Goal: Task Accomplishment & Management: Use online tool/utility

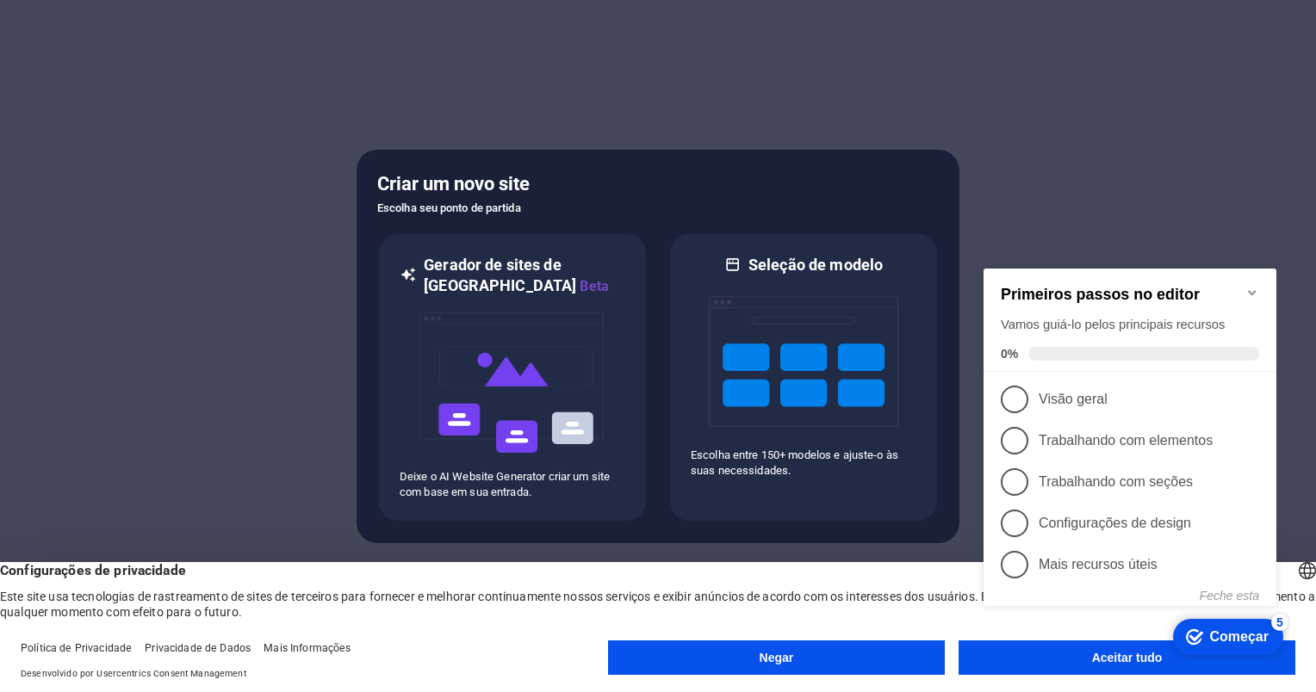
click at [1027, 658] on div "marca Começar 5 Primeiros passos no editor Vamos guiá-lo pelos principais recur…" at bounding box center [1133, 452] width 313 height 419
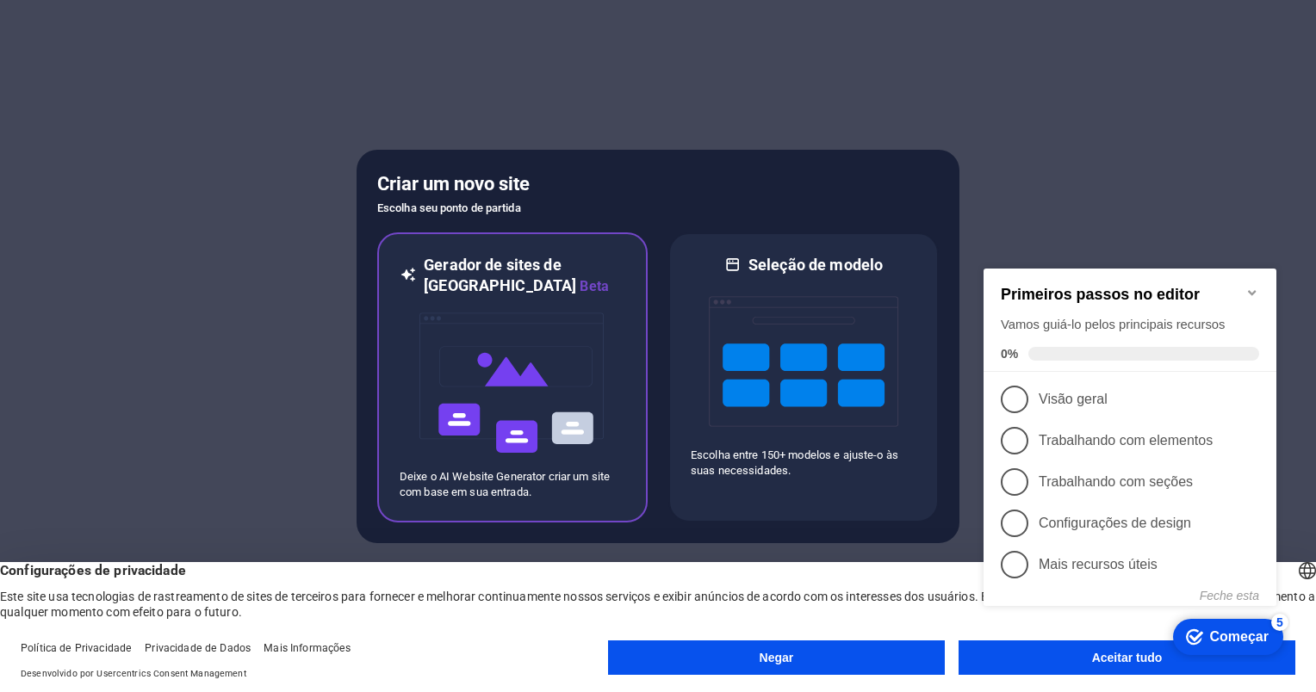
click at [446, 390] on img at bounding box center [512, 383] width 189 height 172
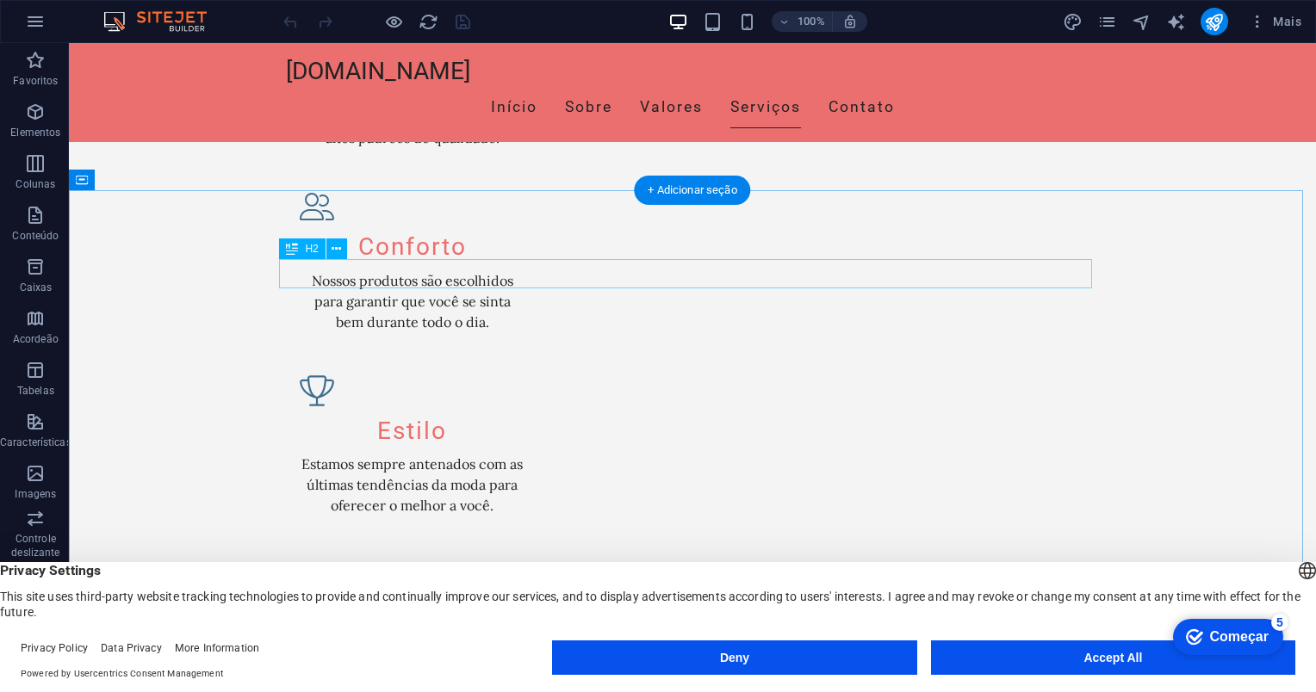
scroll to position [1981, 0]
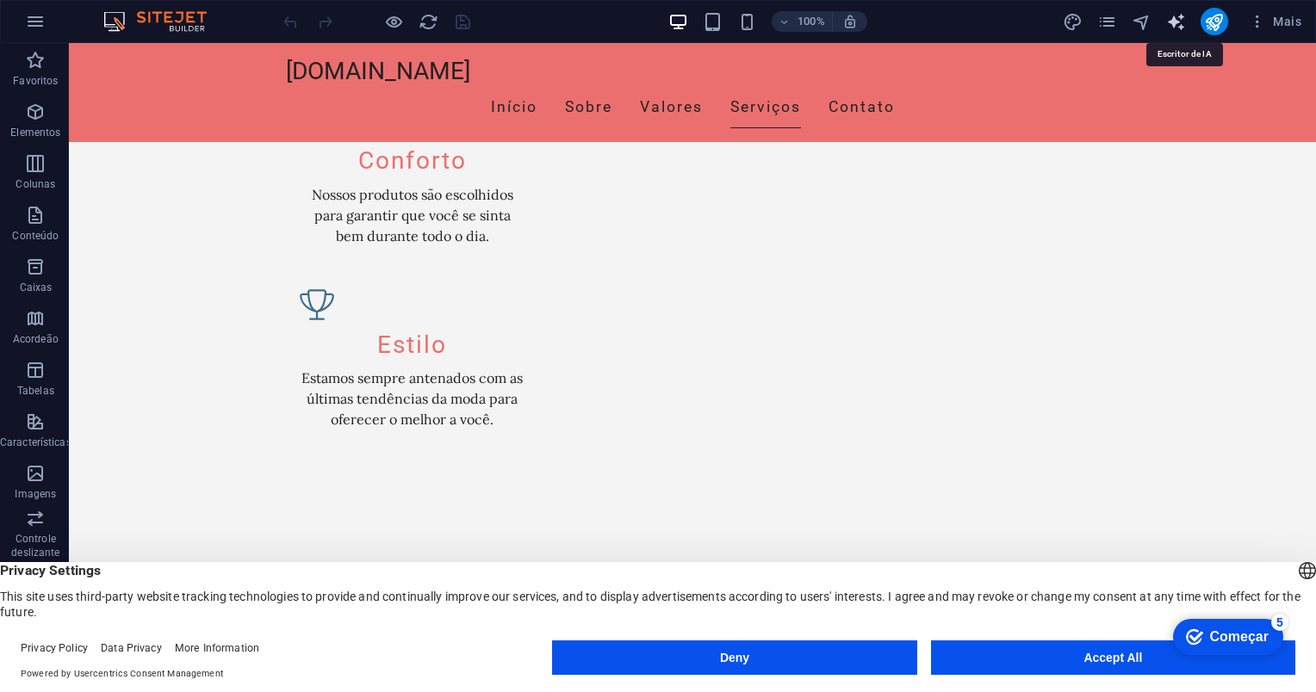
click at [1166, 28] on icon "text_generator" at bounding box center [1176, 22] width 20 height 20
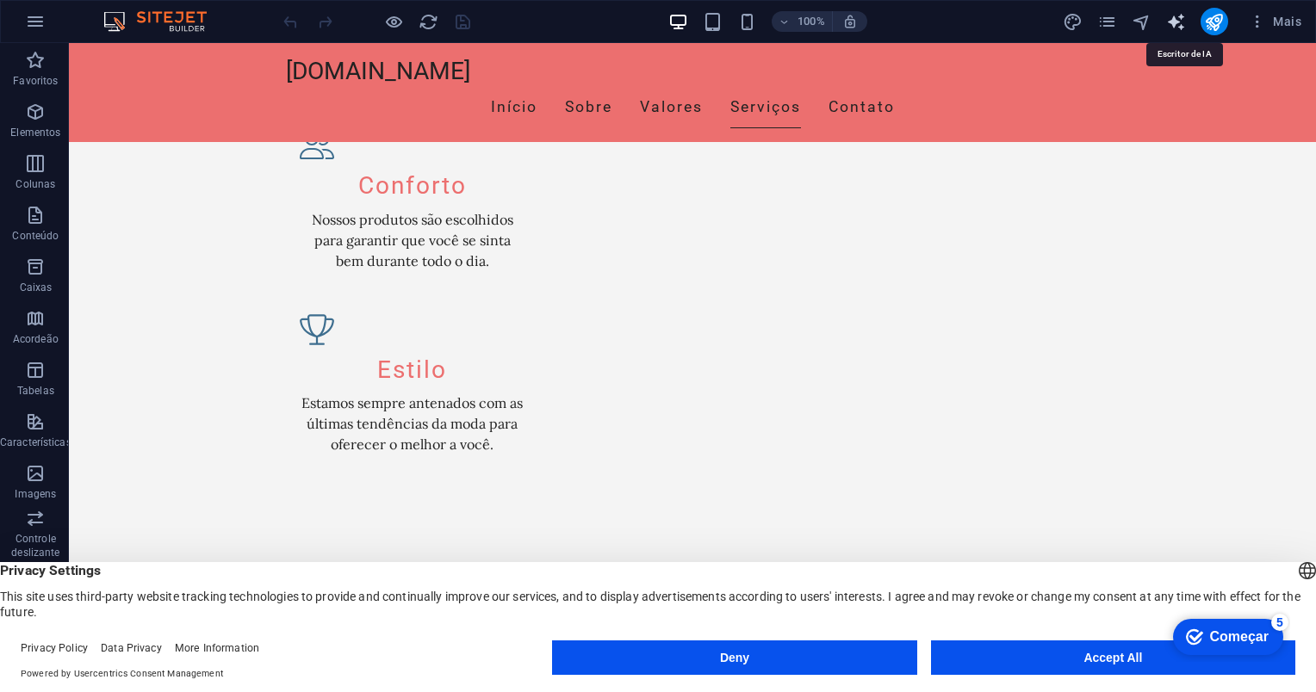
select select "English"
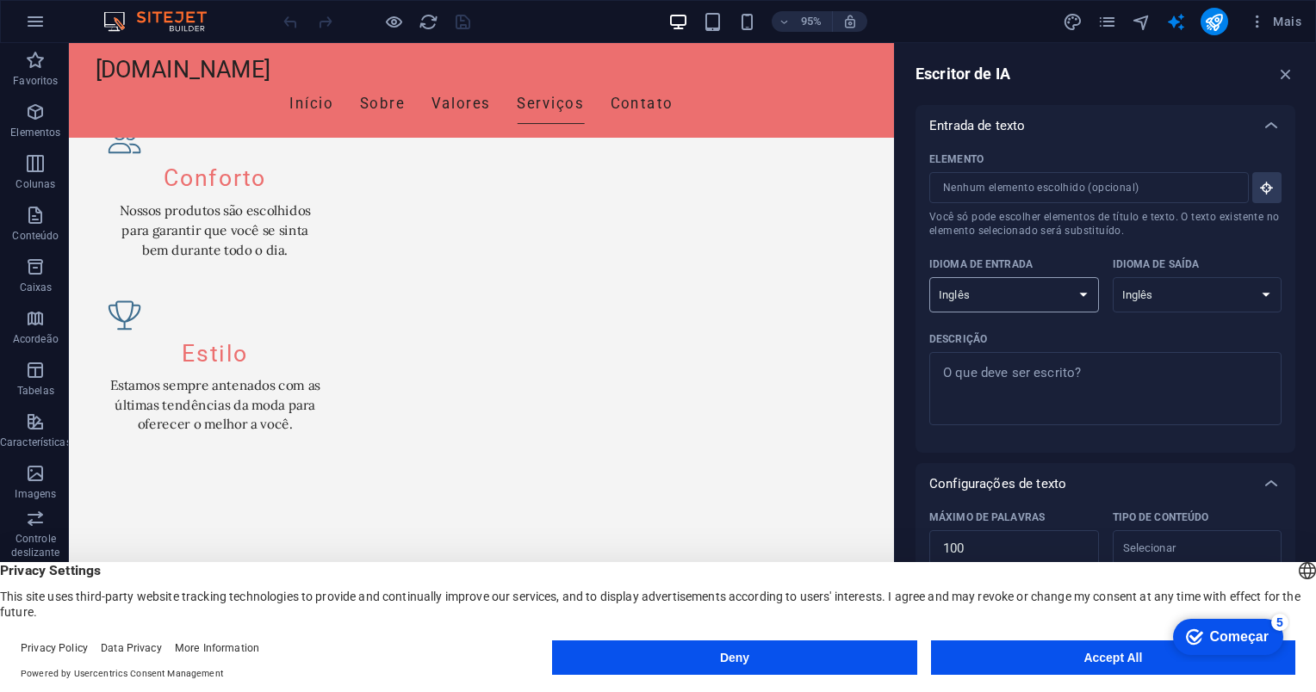
click at [1060, 288] on select "Albanês Árabe Armênio Awadhi Azerbaijano Bashkir Basco Bielo-russo Bengalês Bho…" at bounding box center [1014, 294] width 170 height 35
select select "Spanish"
click at [1145, 297] on select "Albanês Árabe Armênio Awadhi Azerbaijano Bashkir Basco Bielo-russo Bengalês Bho…" at bounding box center [1198, 294] width 170 height 35
select select "Spanish"
click at [1175, 263] on p "Idioma de saída" at bounding box center [1156, 265] width 87 height 14
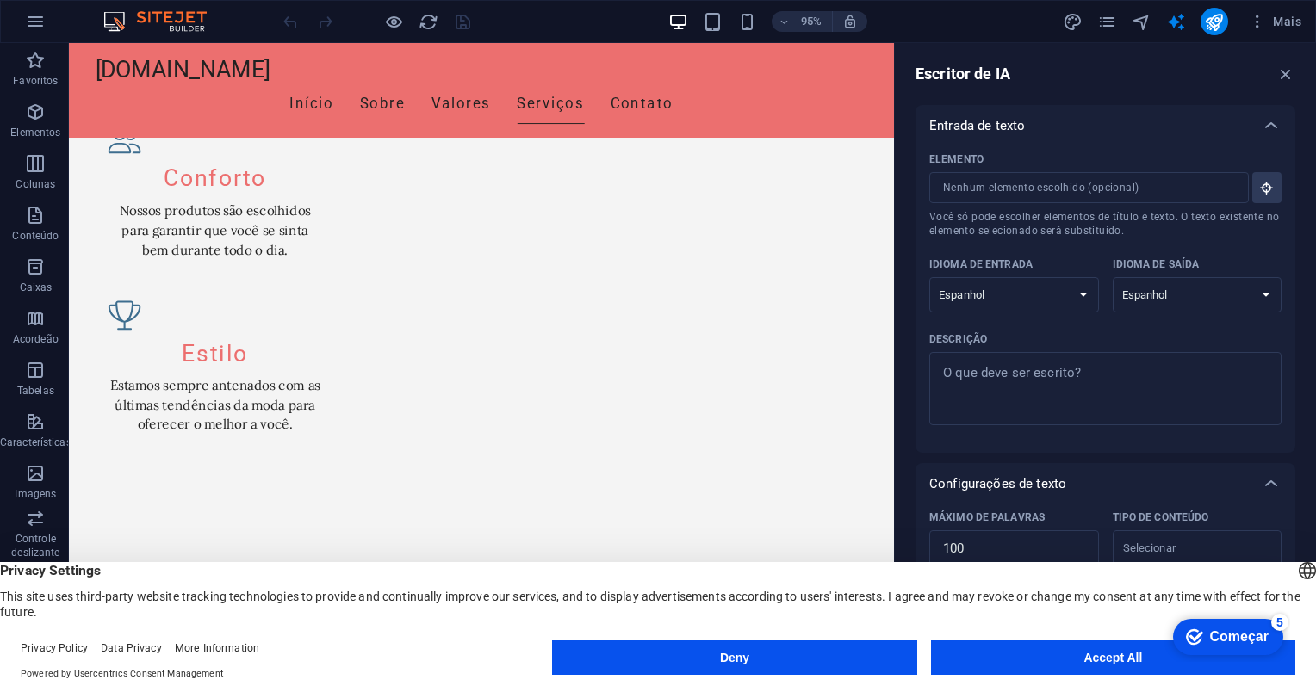
click at [1175, 277] on select "Albanês Árabe Armênio Awadhi Azerbaijano Bashkir Basco Bielo-russo Bengalês Bho…" at bounding box center [1198, 294] width 170 height 35
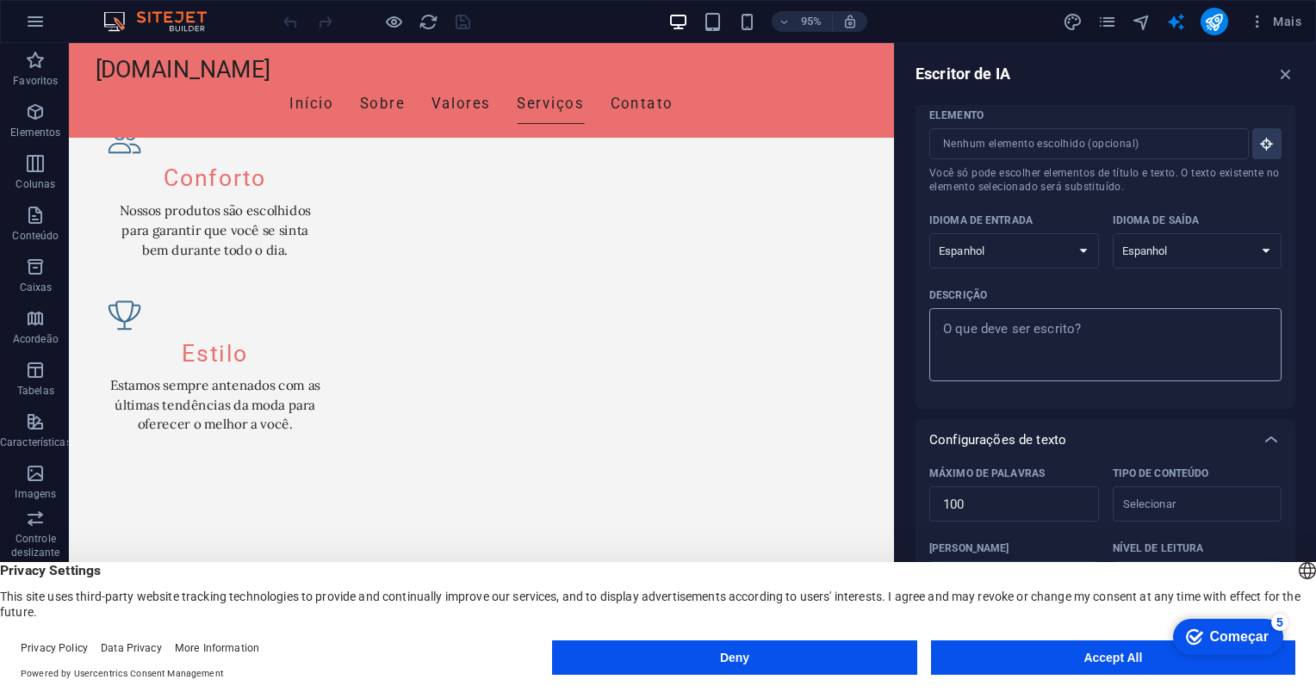
scroll to position [0, 0]
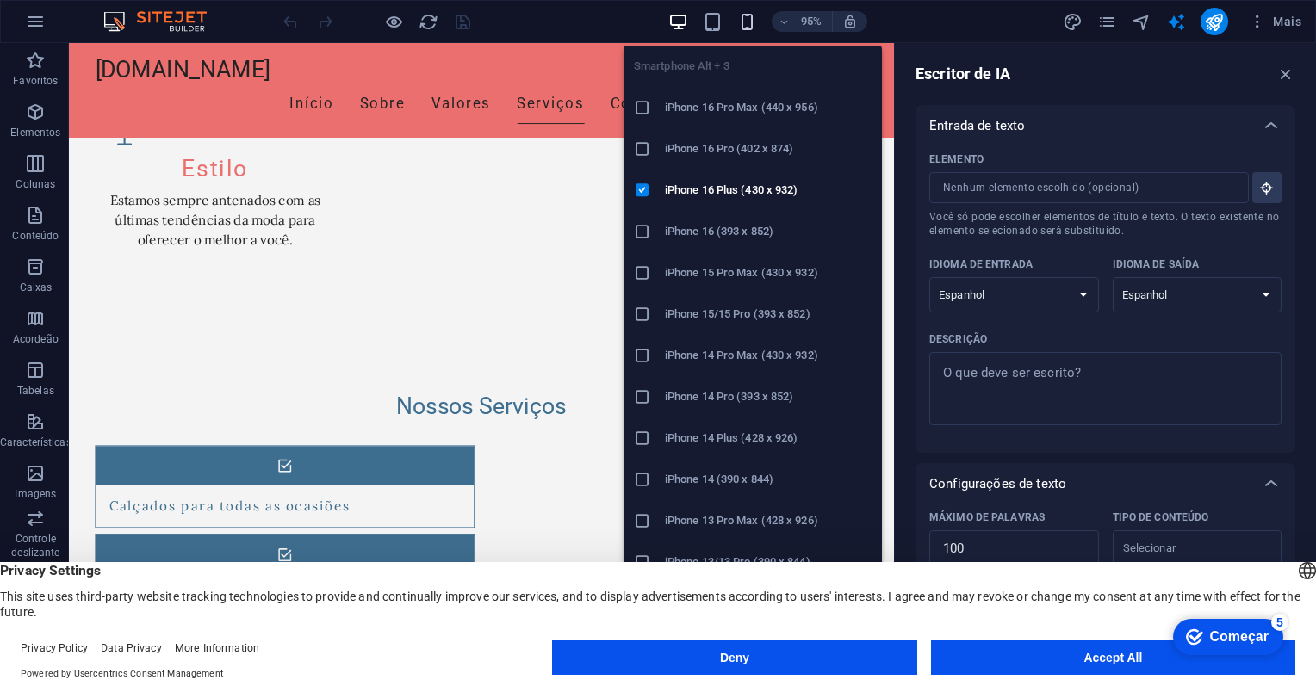
scroll to position [1995, 0]
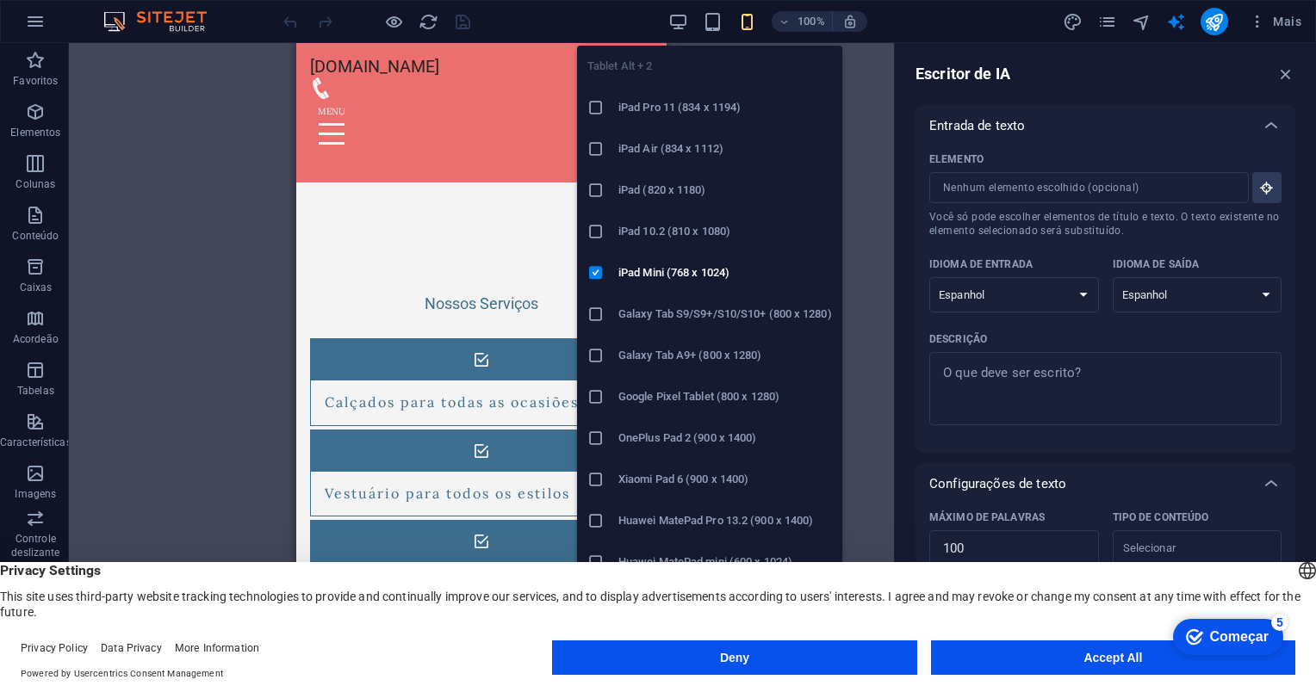
click at [594, 105] on icon at bounding box center [595, 107] width 17 height 17
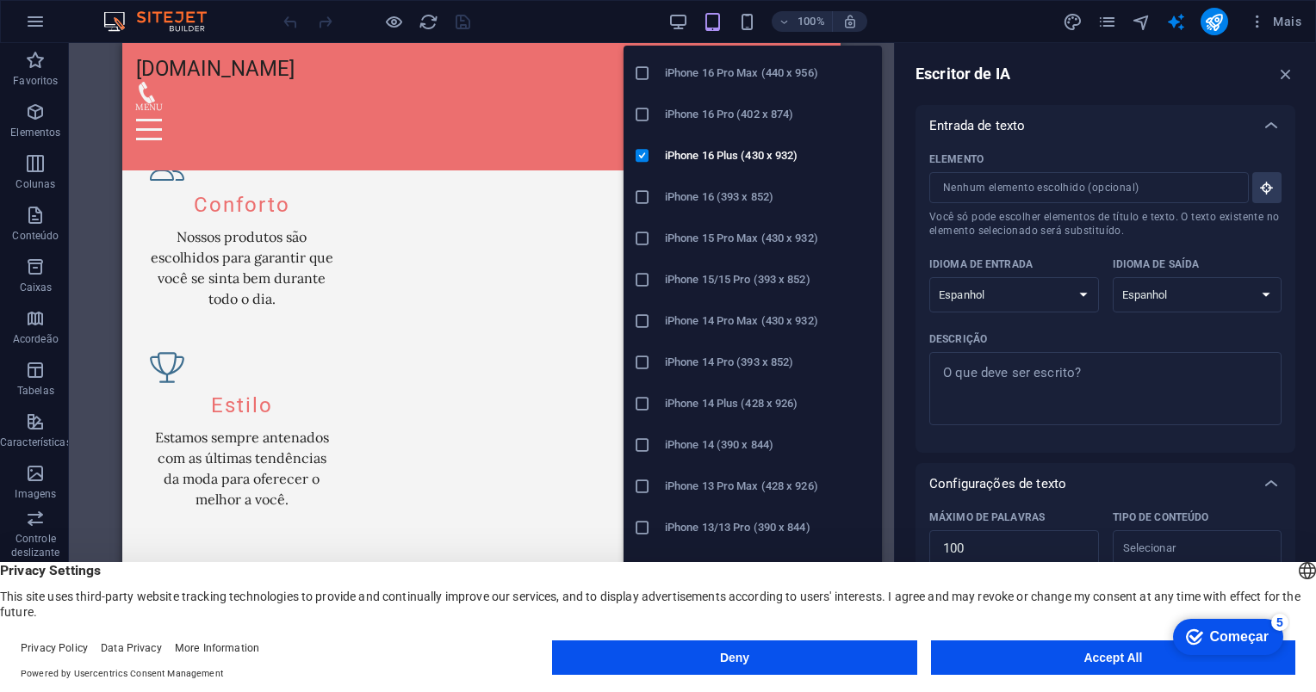
scroll to position [0, 0]
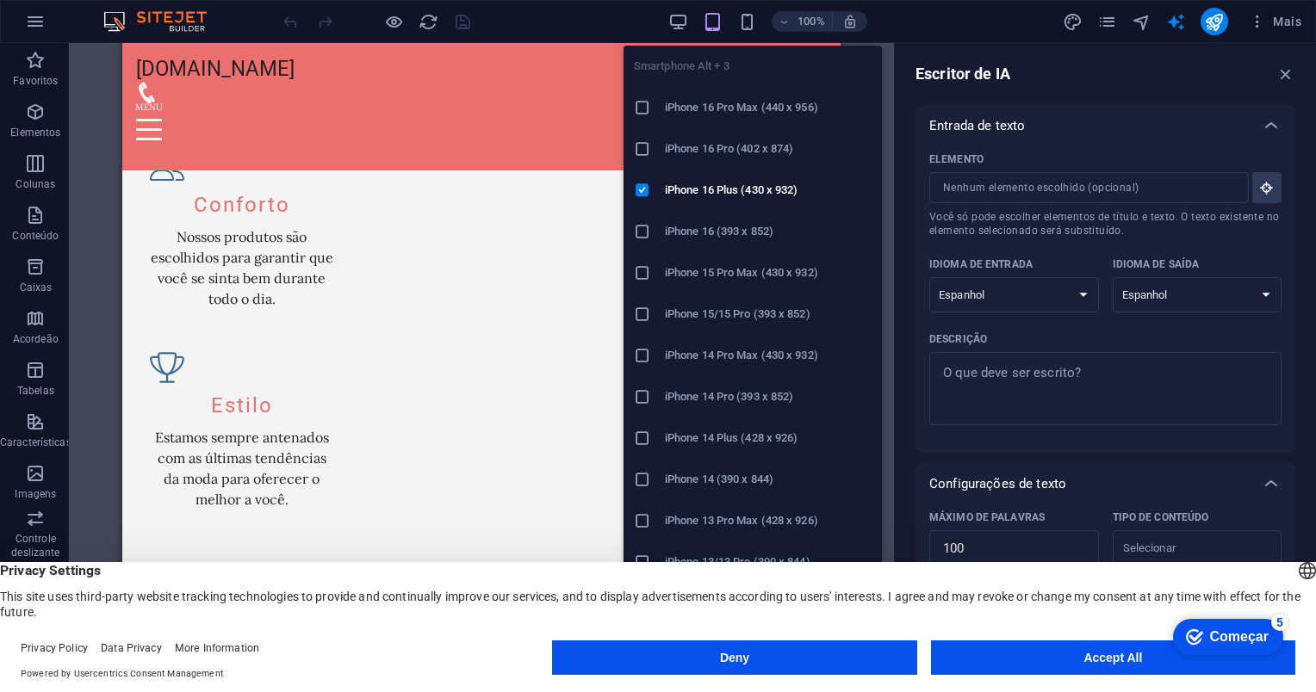
click at [640, 110] on icon at bounding box center [642, 107] width 17 height 17
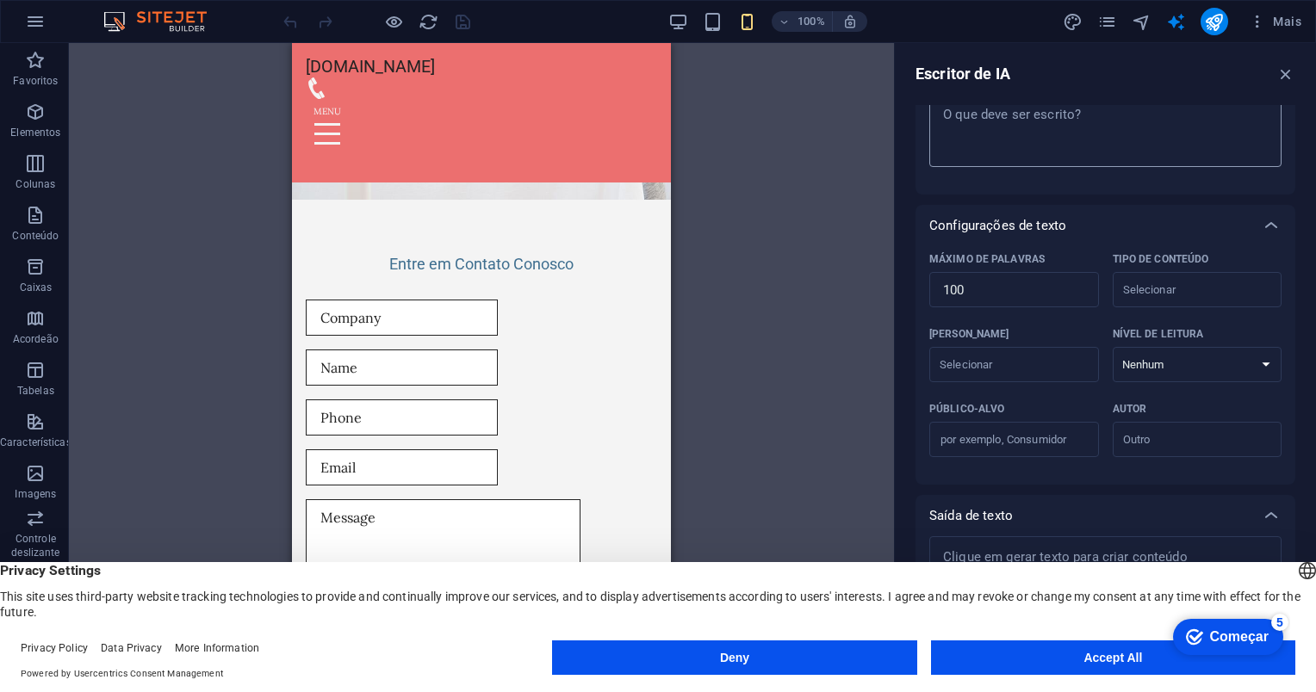
scroll to position [302, 0]
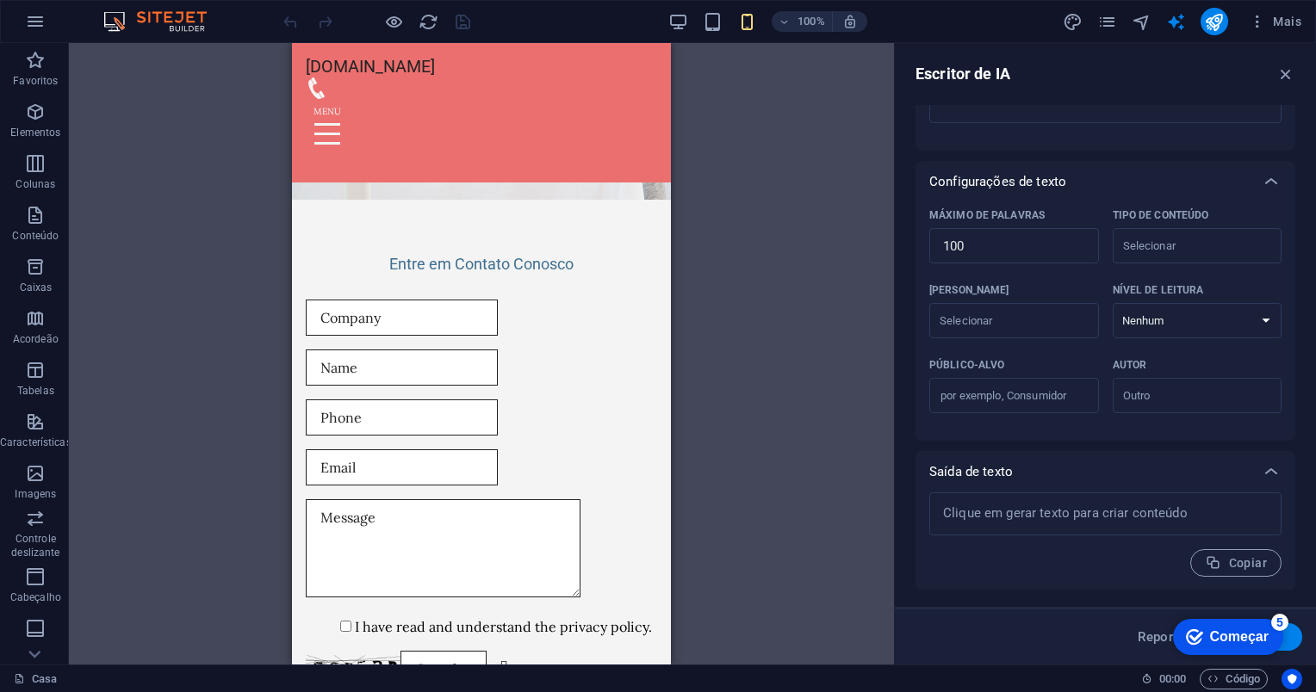
drag, startPoint x: 1202, startPoint y: 628, endPoint x: 1389, endPoint y: 887, distance: 319.6
click at [1204, 629] on div "marca Começar 5" at bounding box center [1227, 637] width 83 height 17
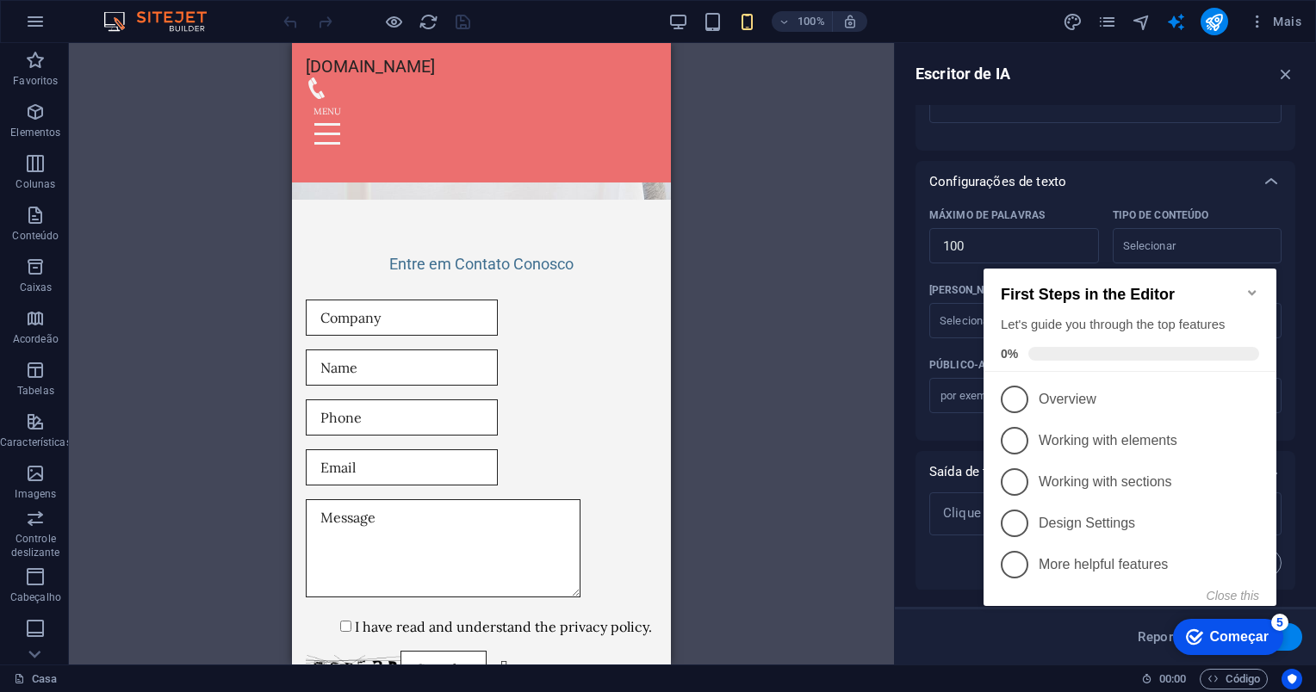
click at [796, 403] on div "Drag here to replace the existing content. Press “Ctrl” if you want to create a…" at bounding box center [481, 354] width 825 height 622
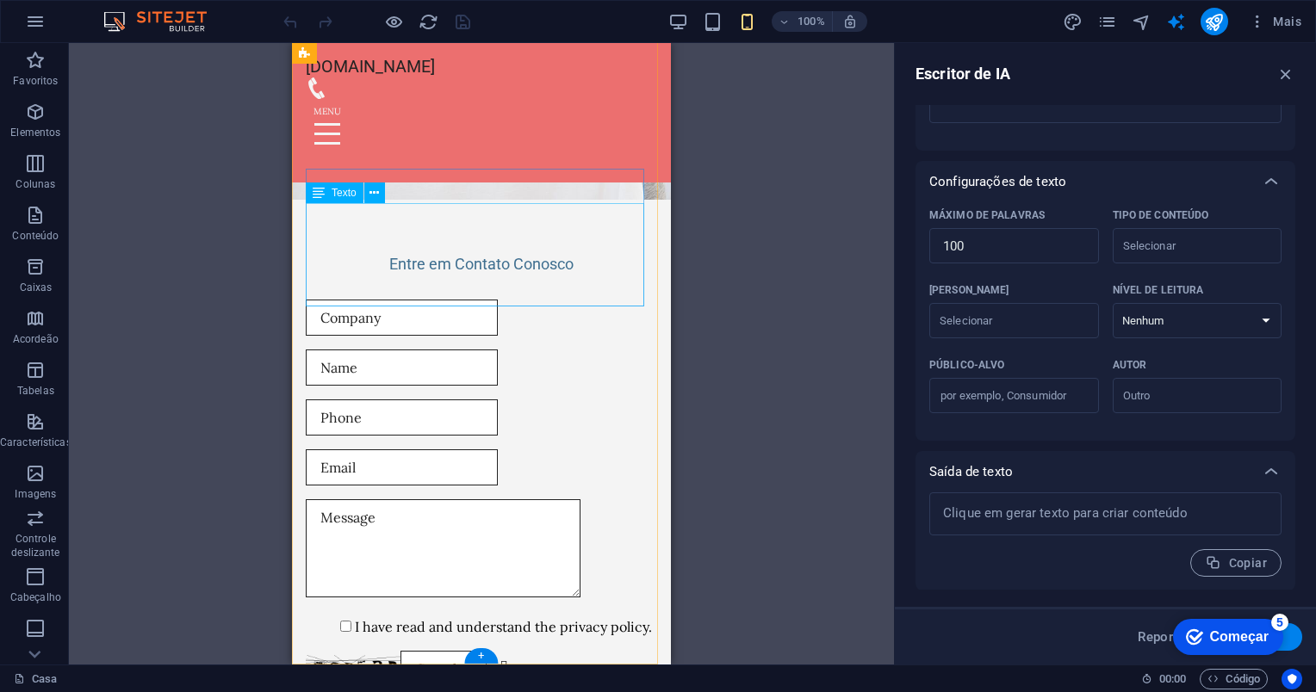
scroll to position [5718, 0]
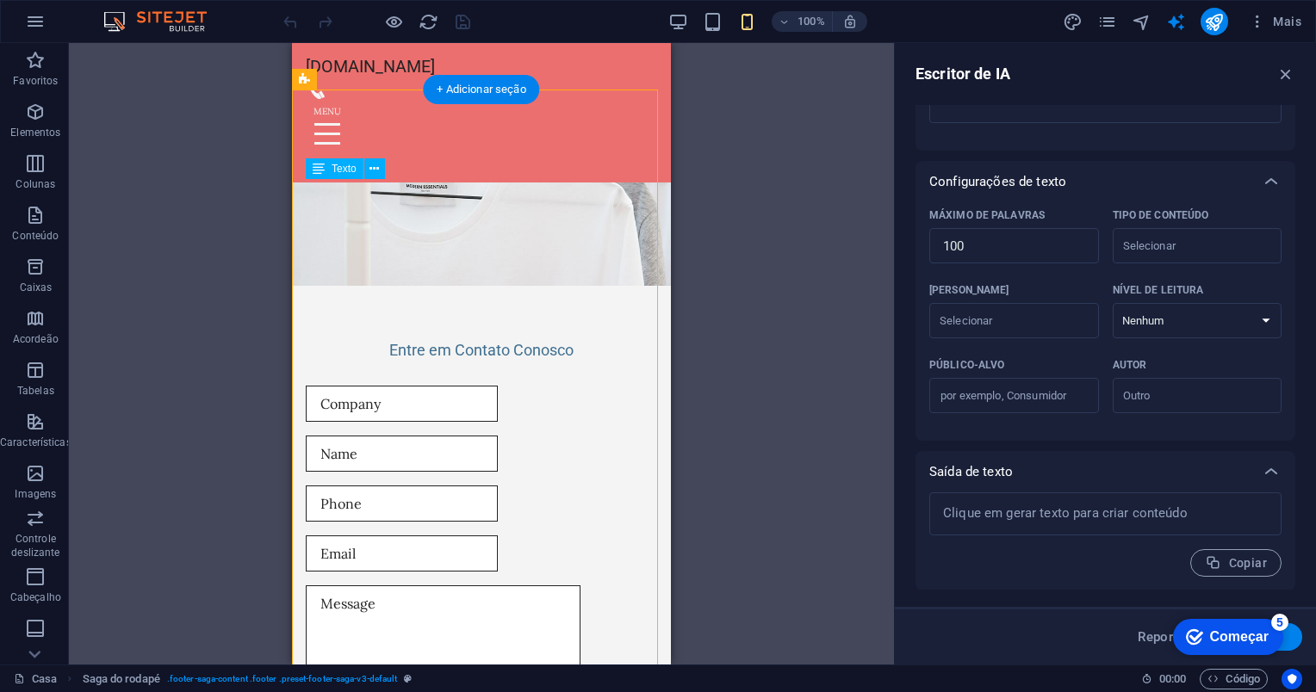
drag, startPoint x: 369, startPoint y: 231, endPoint x: 392, endPoint y: 232, distance: 22.4
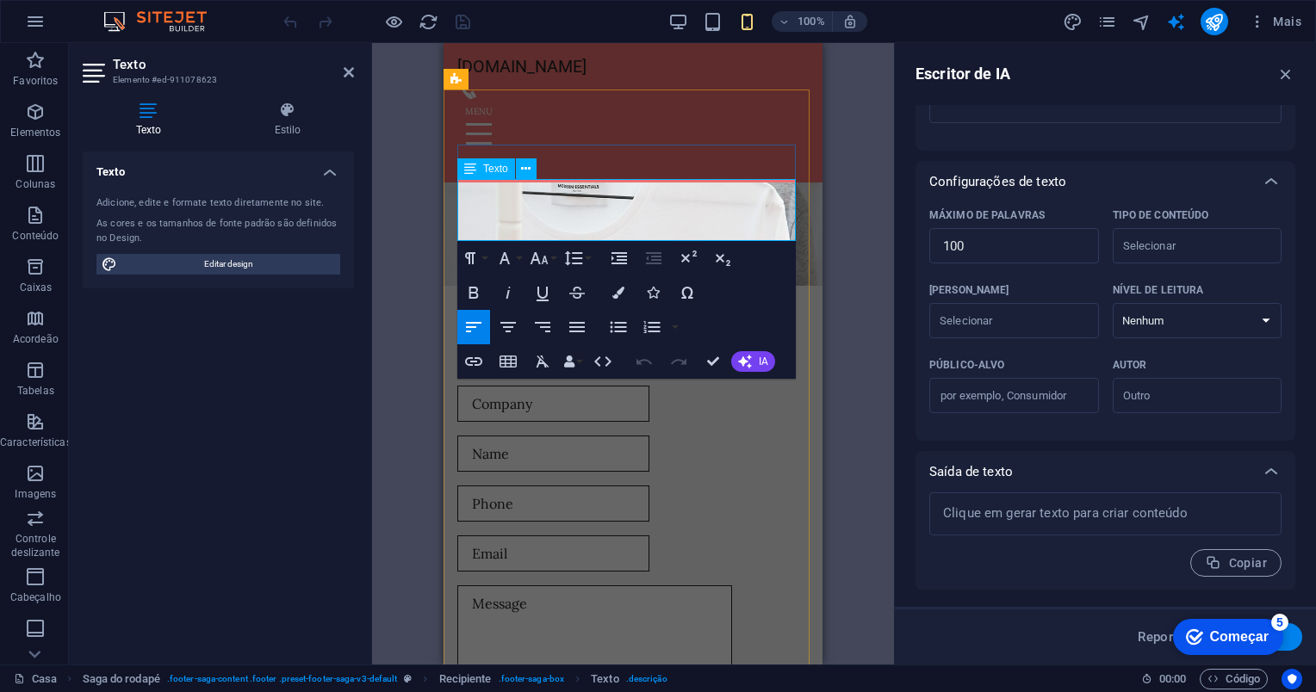
drag, startPoint x: 522, startPoint y: 230, endPoint x: 661, endPoint y: 238, distance: 138.9
copy p "[DOMAIN_NAME]"
